Goal: Find specific page/section

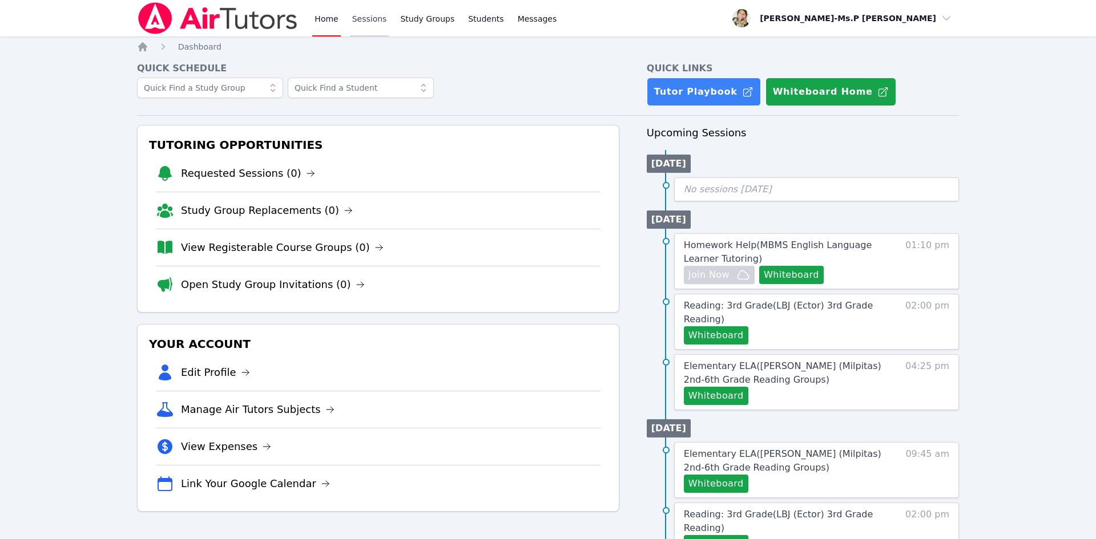
click at [351, 14] on link "Sessions" at bounding box center [369, 18] width 39 height 37
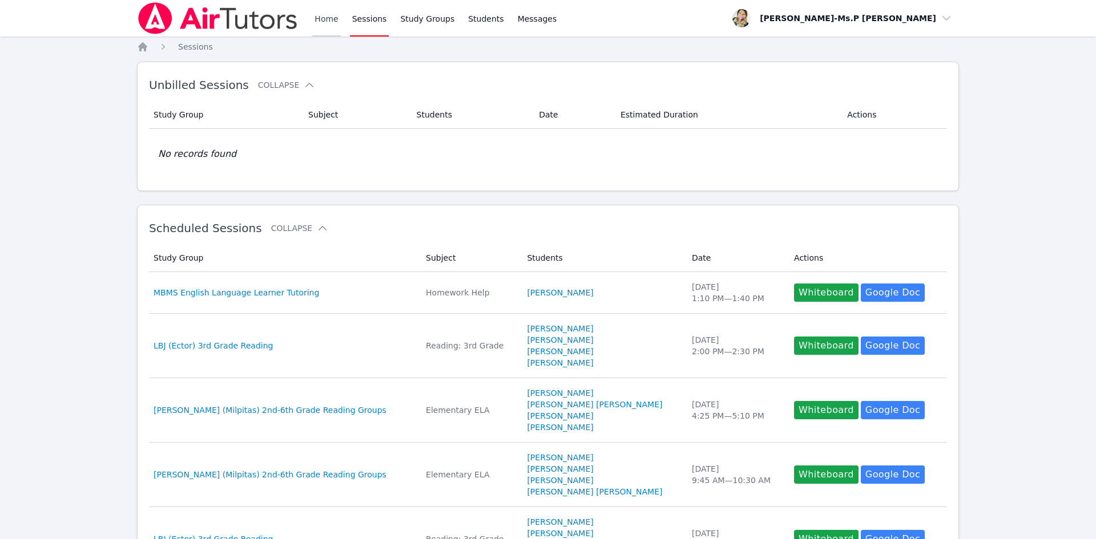
click at [313, 23] on link "Home" at bounding box center [326, 18] width 28 height 37
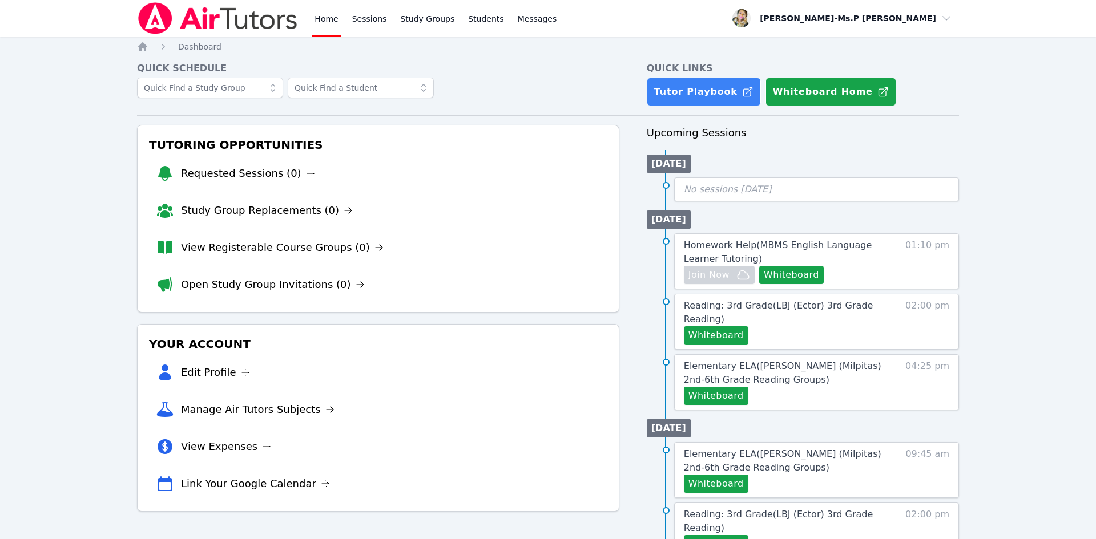
click at [387, 9] on div "Home Sessions Study Groups Students Messages" at bounding box center [435, 18] width 246 height 37
click at [362, 17] on link "Sessions" at bounding box center [369, 18] width 39 height 37
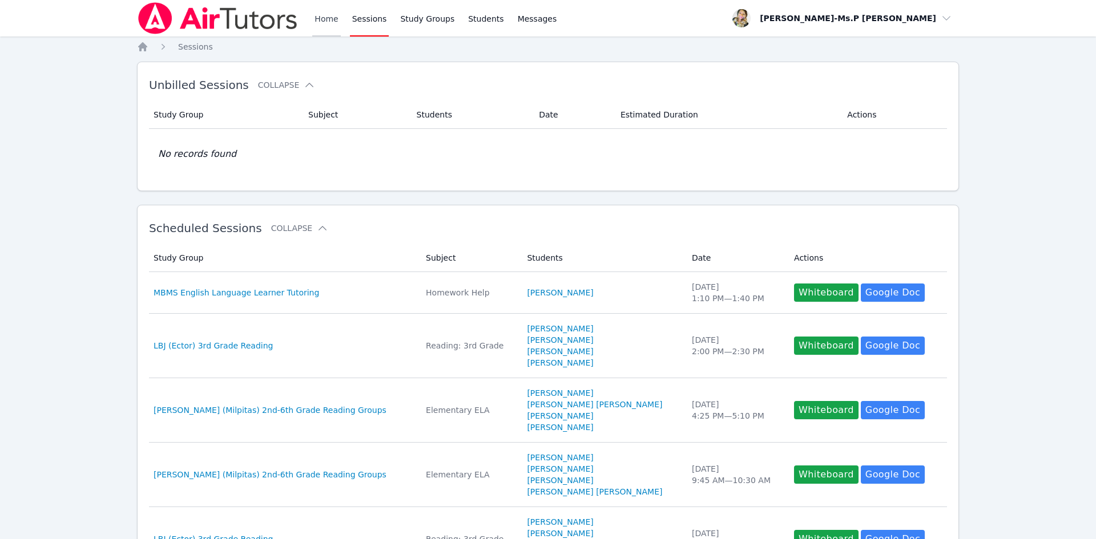
click at [321, 13] on link "Home" at bounding box center [326, 18] width 28 height 37
